Goal: Find specific page/section: Find specific page/section

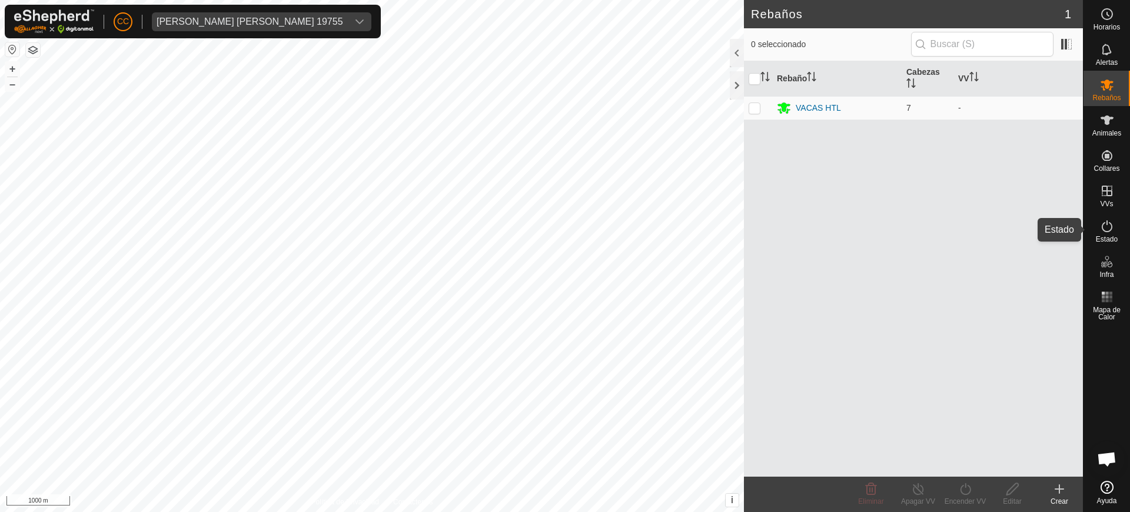
click at [1112, 222] on icon at bounding box center [1107, 226] width 14 height 14
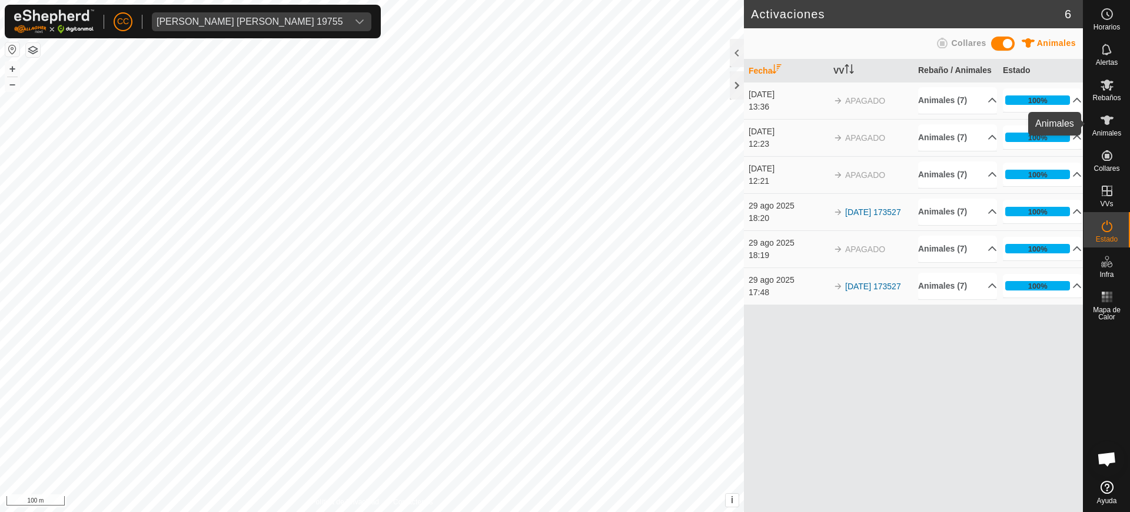
click at [1109, 113] on icon at bounding box center [1107, 120] width 14 height 14
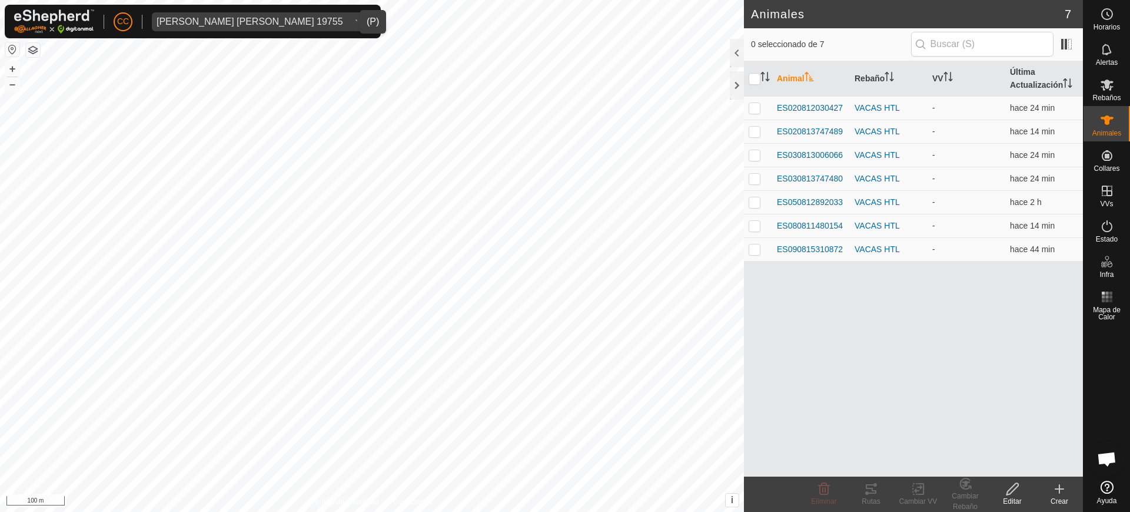
click at [291, 28] on span "[PERSON_NAME] [PERSON_NAME] 19755" at bounding box center [250, 21] width 196 height 19
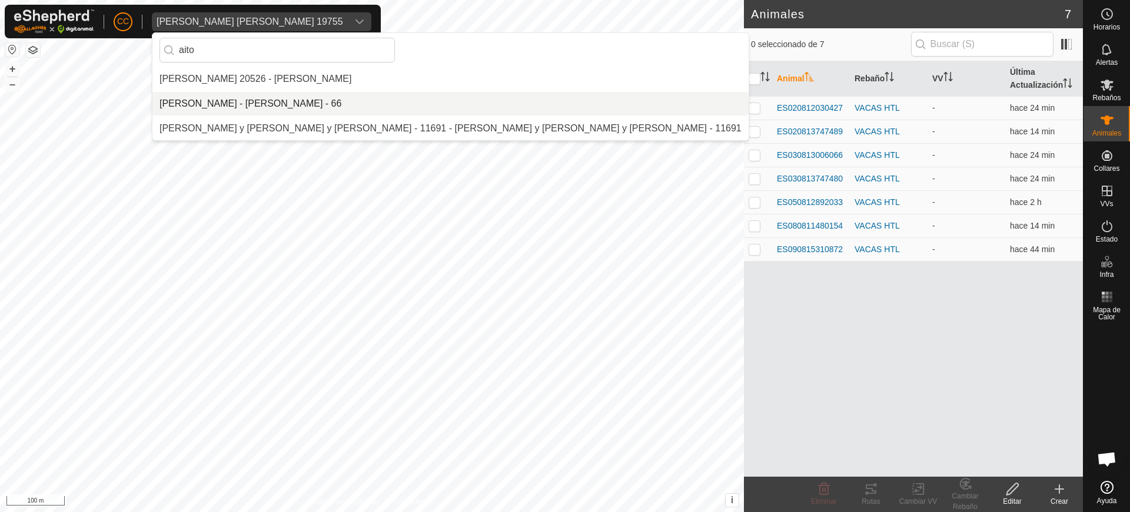
type input "aito"
click at [290, 97] on li "[PERSON_NAME] - [PERSON_NAME] - 66" at bounding box center [450, 104] width 596 height 24
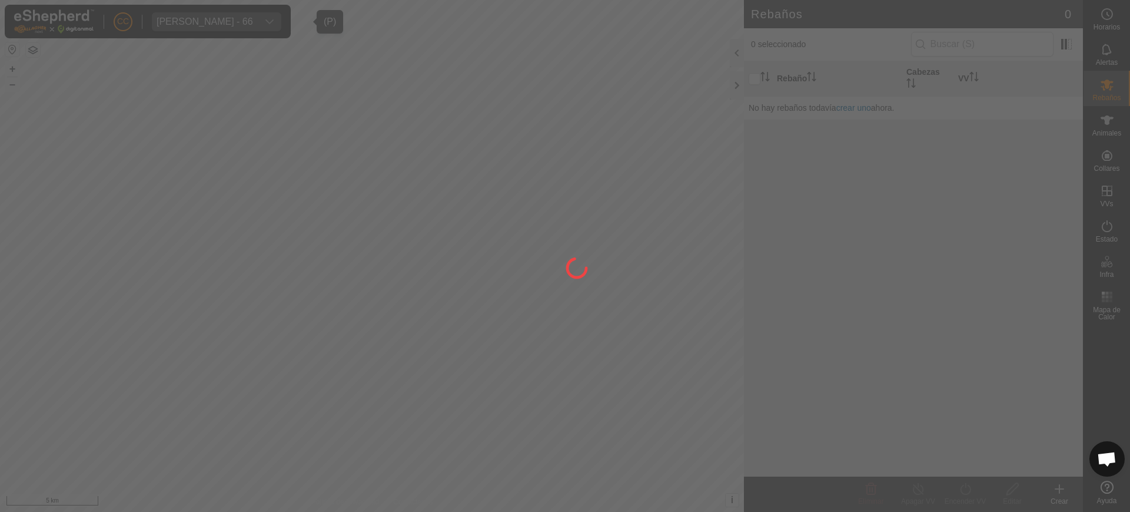
drag, startPoint x: 1110, startPoint y: 145, endPoint x: 1113, endPoint y: 140, distance: 6.9
click at [1113, 140] on div at bounding box center [565, 256] width 1130 height 512
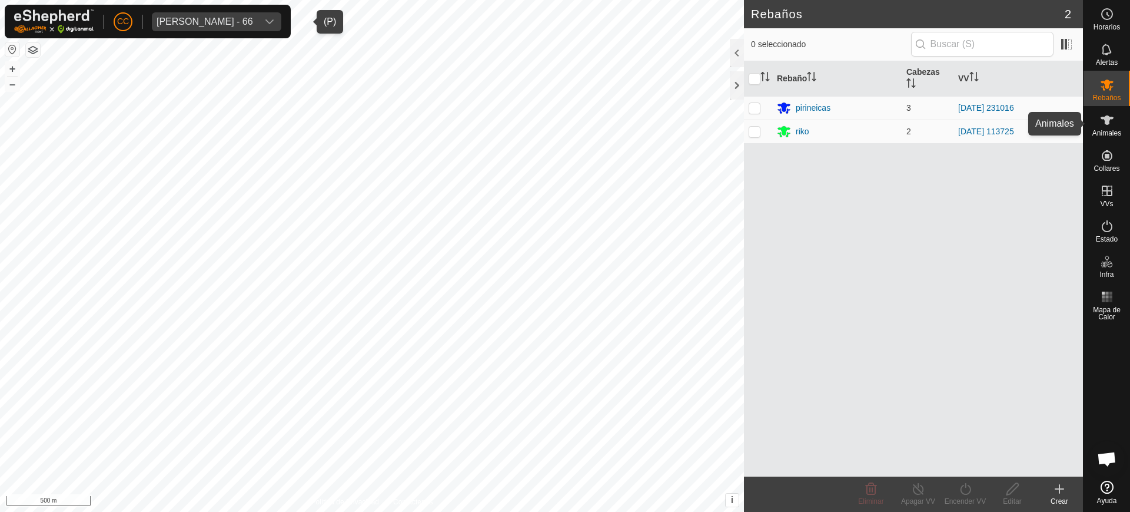
click at [1113, 131] on span "Animales" at bounding box center [1107, 133] width 29 height 7
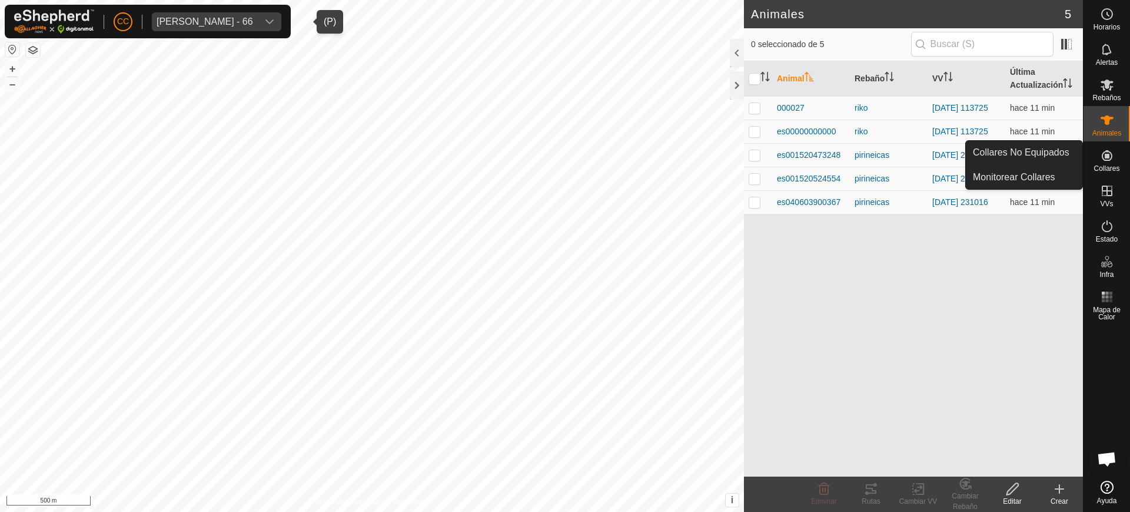
click at [1112, 158] on icon at bounding box center [1107, 155] width 11 height 11
click at [1072, 147] on link "Collares No Equipados" at bounding box center [1024, 153] width 117 height 24
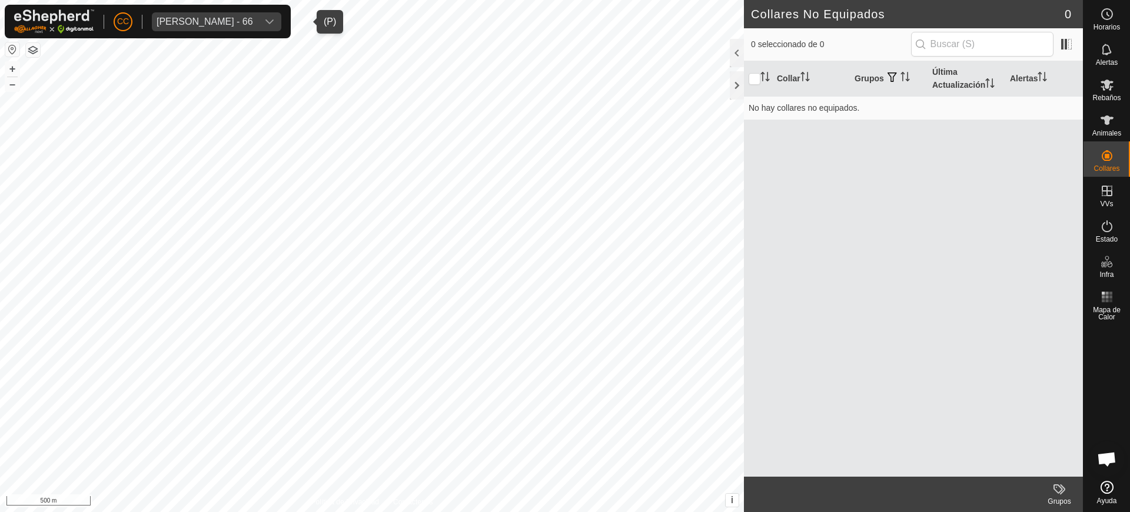
click at [258, 21] on span "[PERSON_NAME] - 66" at bounding box center [205, 21] width 106 height 19
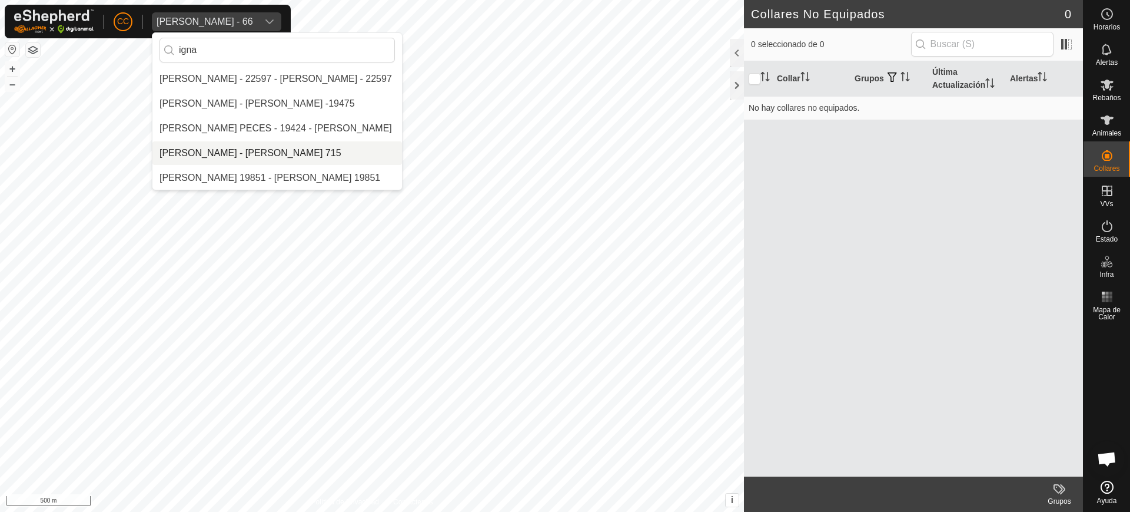
type input "igna"
click at [326, 159] on li "[PERSON_NAME] - [PERSON_NAME] 715" at bounding box center [277, 153] width 250 height 24
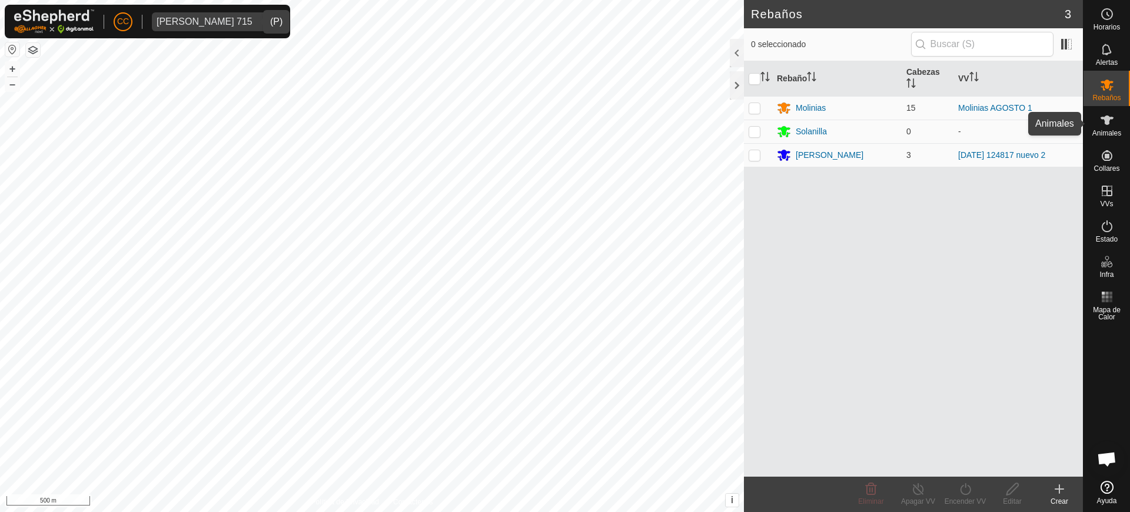
click at [1113, 132] on span "Animales" at bounding box center [1107, 133] width 29 height 7
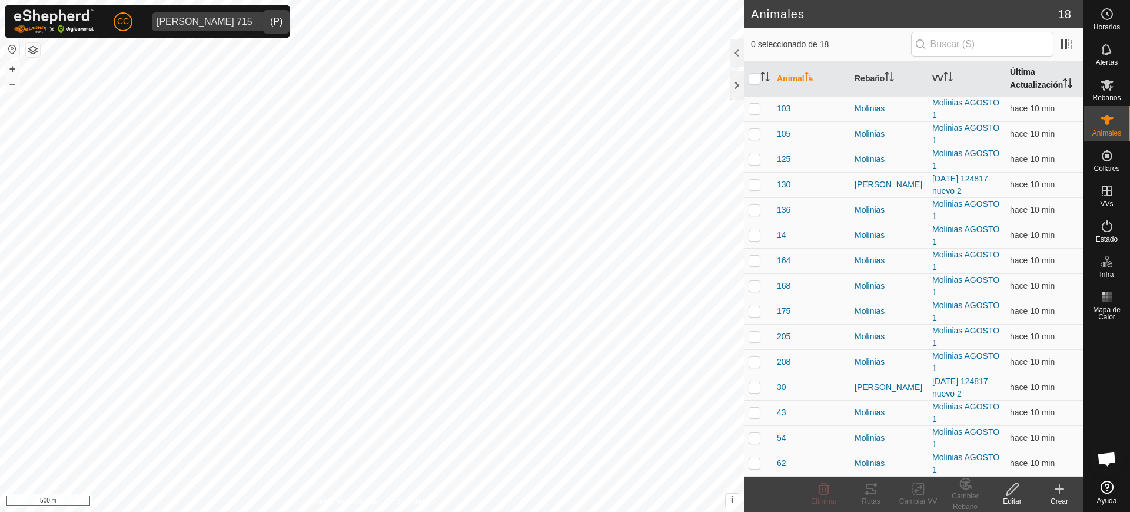
click at [1014, 79] on th "Última Actualización" at bounding box center [1045, 78] width 78 height 35
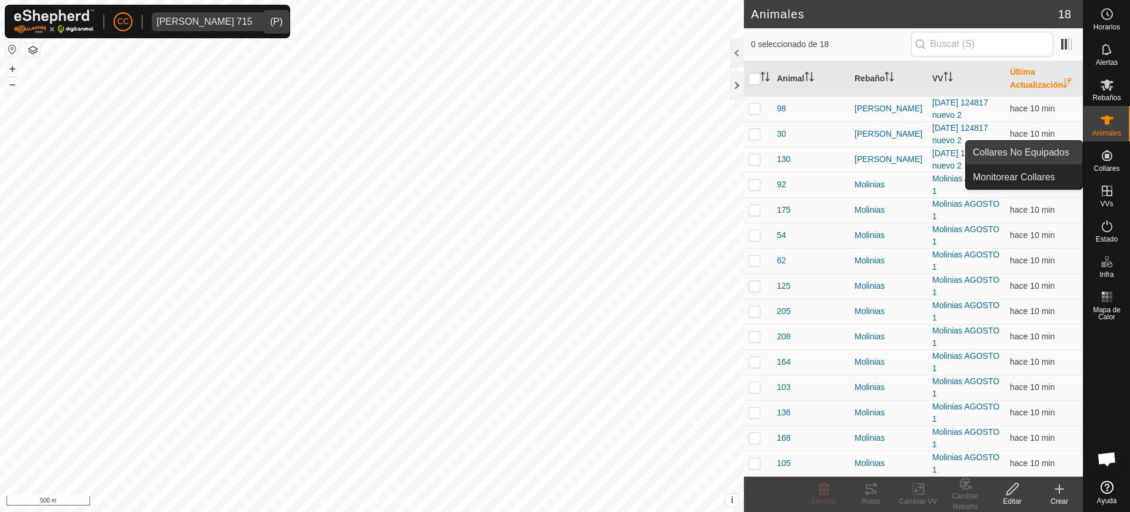
click at [1059, 155] on link "Collares No Equipados" at bounding box center [1024, 153] width 117 height 24
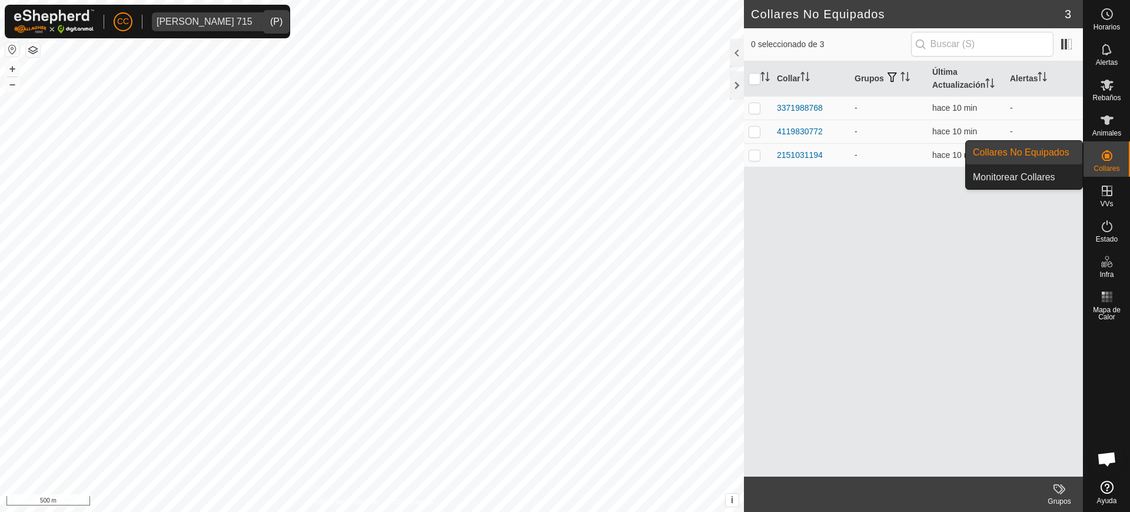
click at [1059, 155] on link "Collares No Equipados" at bounding box center [1024, 153] width 117 height 24
